Goal: Task Accomplishment & Management: Use online tool/utility

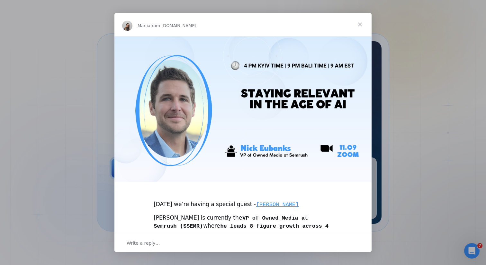
click at [362, 25] on span "Close" at bounding box center [360, 24] width 23 height 23
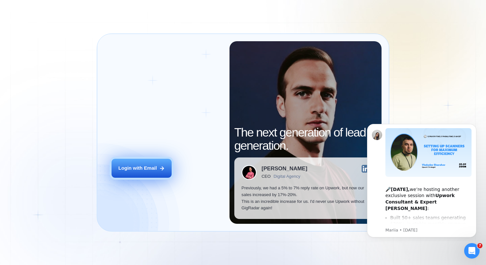
click at [164, 171] on button "Login with Email" at bounding box center [142, 168] width 60 height 19
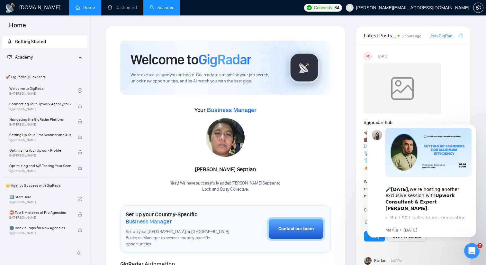
click at [160, 7] on link "Scanner" at bounding box center [162, 7] width 24 height 5
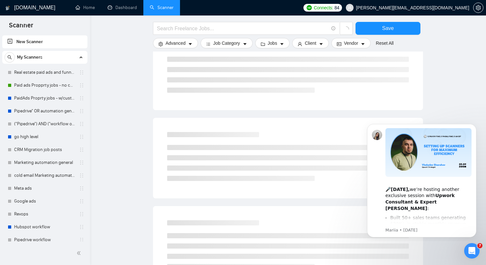
click at [52, 44] on link "New Scanner" at bounding box center [44, 41] width 75 height 13
click at [30, 39] on link "New Scanner" at bounding box center [44, 41] width 75 height 13
click at [137, 35] on main "Save Advanced Job Category Jobs Client Vendor Reset All Preview Results Insight…" at bounding box center [288, 199] width 376 height 526
click at [24, 41] on link "New Scanner" at bounding box center [44, 41] width 75 height 13
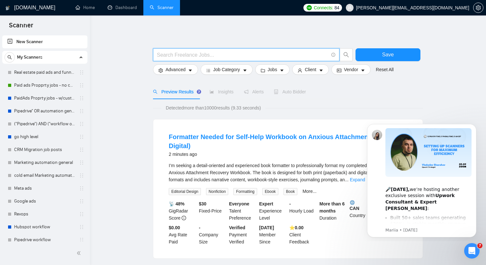
click at [195, 53] on input "text" at bounding box center [243, 55] width 172 height 8
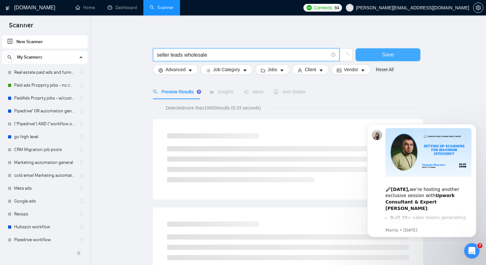
type input "seller leads wholesale"
click at [369, 54] on button "Save" at bounding box center [388, 54] width 65 height 13
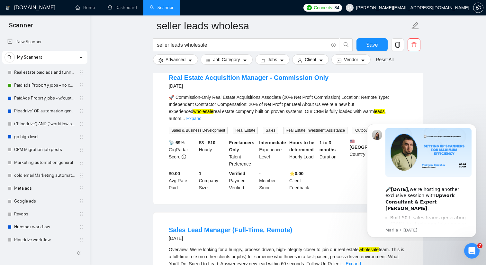
scroll to position [352, 0]
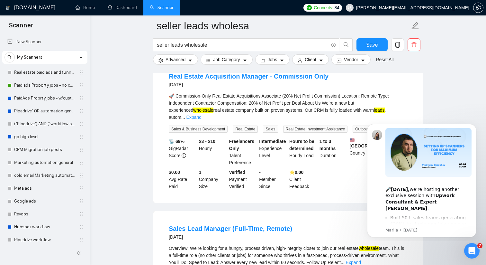
click at [398, 105] on div "🚀 Commission-Only Real Estate Acquisitions Associate (20% Net Profit Commission…" at bounding box center [288, 106] width 239 height 28
click at [202, 114] on link "Expand" at bounding box center [193, 116] width 15 height 5
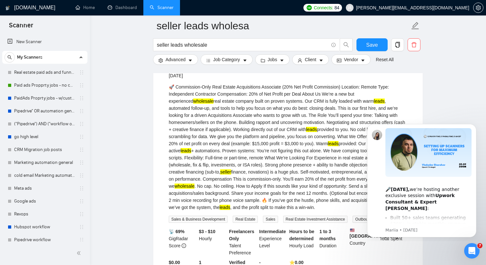
scroll to position [361, 0]
click at [476, 126] on icon "Dismiss notification" at bounding box center [475, 126] width 4 height 4
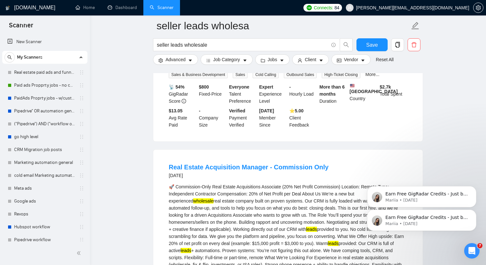
scroll to position [0, 0]
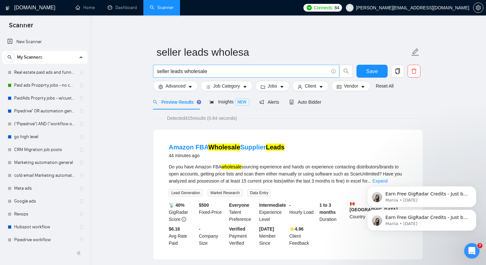
click at [251, 72] on input "seller leads wholesale" at bounding box center [243, 71] width 172 height 8
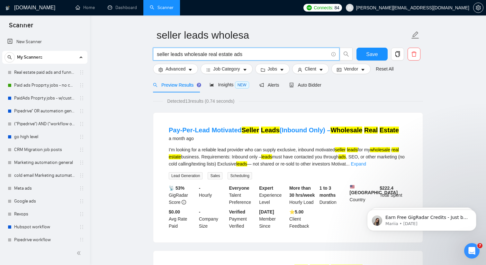
scroll to position [20, 0]
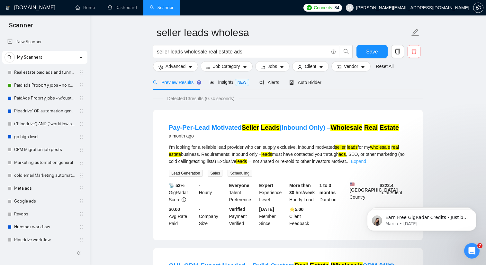
click at [366, 159] on link "Expand" at bounding box center [358, 161] width 15 height 5
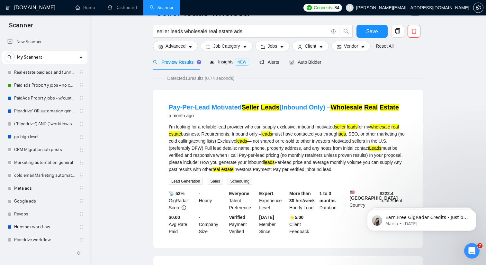
scroll to position [19, 0]
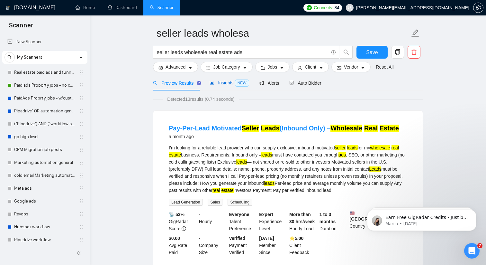
click at [231, 83] on span "Insights NEW" at bounding box center [229, 82] width 39 height 5
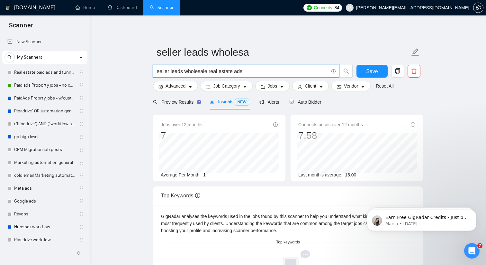
drag, startPoint x: 186, startPoint y: 71, endPoint x: 295, endPoint y: 72, distance: 109.0
click at [295, 72] on input "seller leads wholesale real estate ads" at bounding box center [243, 71] width 172 height 8
type input "motivated sellers"
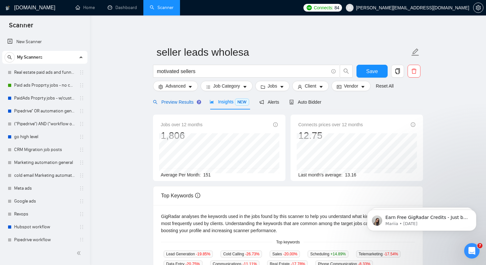
click at [173, 101] on span "Preview Results" at bounding box center [176, 101] width 46 height 5
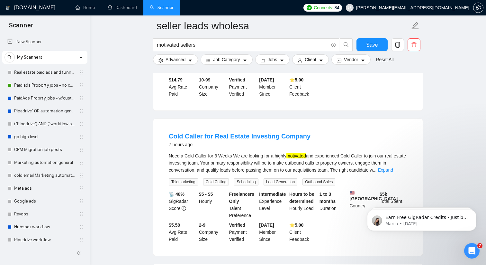
scroll to position [155, 0]
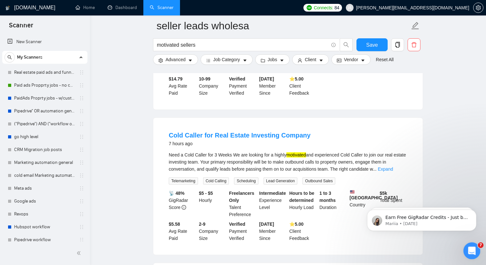
click at [470, 246] on icon "Open Intercom Messenger" at bounding box center [471, 249] width 11 height 11
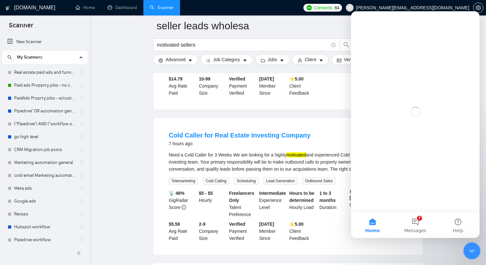
scroll to position [0, 0]
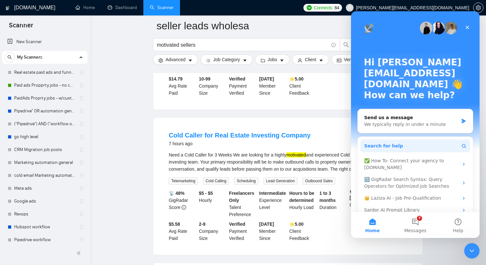
click at [420, 145] on button "Search for help" at bounding box center [415, 145] width 110 height 13
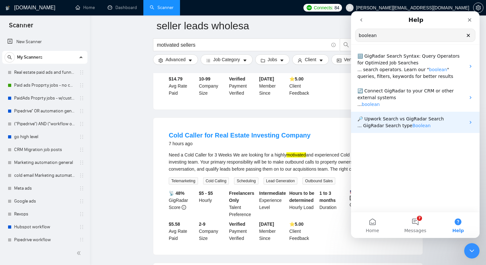
type input "boolean"
click at [413, 119] on span "🔎 Upwork Search vs GigRadar Search" at bounding box center [401, 118] width 86 height 5
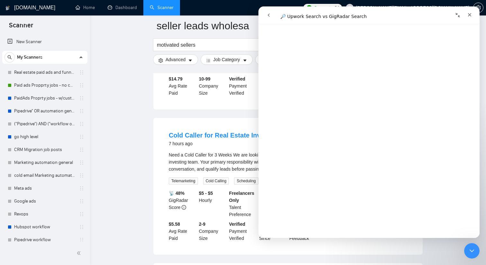
scroll to position [550, 0]
click at [171, 58] on span "Advanced" at bounding box center [176, 59] width 20 height 7
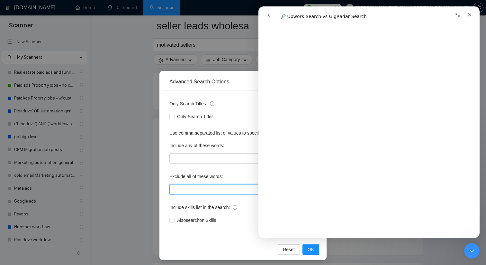
click at [202, 194] on input "text" at bounding box center [242, 189] width 147 height 10
click at [470, 16] on icon "Close" at bounding box center [469, 14] width 5 height 5
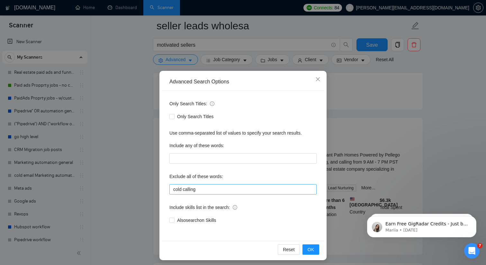
scroll to position [0, 0]
click at [221, 188] on input "cold calling" at bounding box center [242, 189] width 147 height 10
type input "cold calling,"
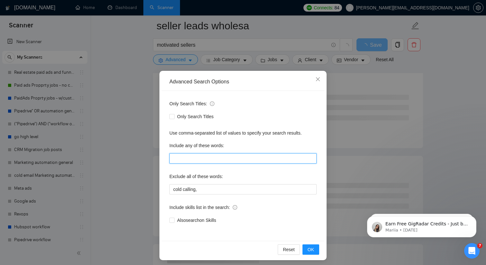
click at [221, 159] on input "text" at bounding box center [242, 158] width 147 height 10
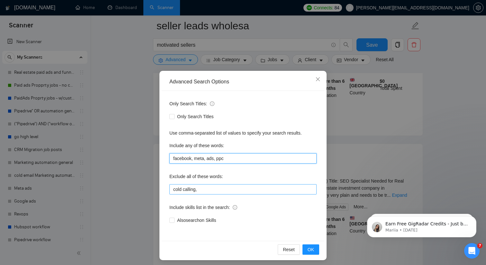
type input "facebook, meta, ads, ppc"
click at [257, 191] on input "cold calling," at bounding box center [242, 189] width 147 height 10
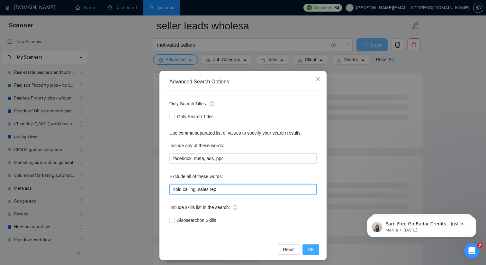
type input "cold calling, sales rep,"
click at [313, 252] on span "OK" at bounding box center [311, 249] width 6 height 7
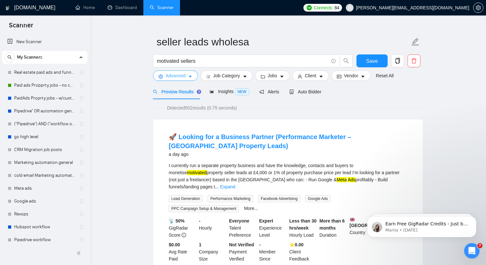
scroll to position [11, 0]
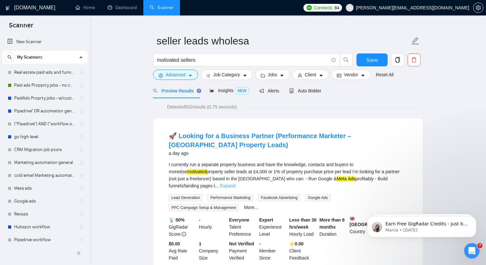
click at [235, 183] on link "Expand" at bounding box center [227, 185] width 15 height 5
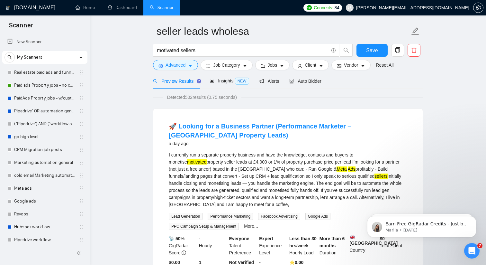
scroll to position [22, 0]
